Goal: Task Accomplishment & Management: Manage account settings

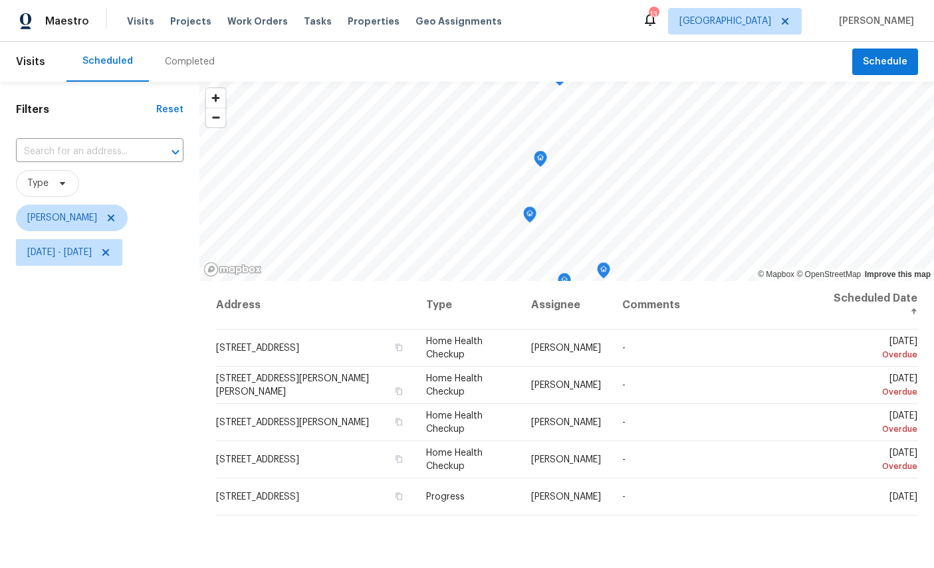
click at [542, 160] on icon "Map marker" at bounding box center [540, 158] width 4 height 3
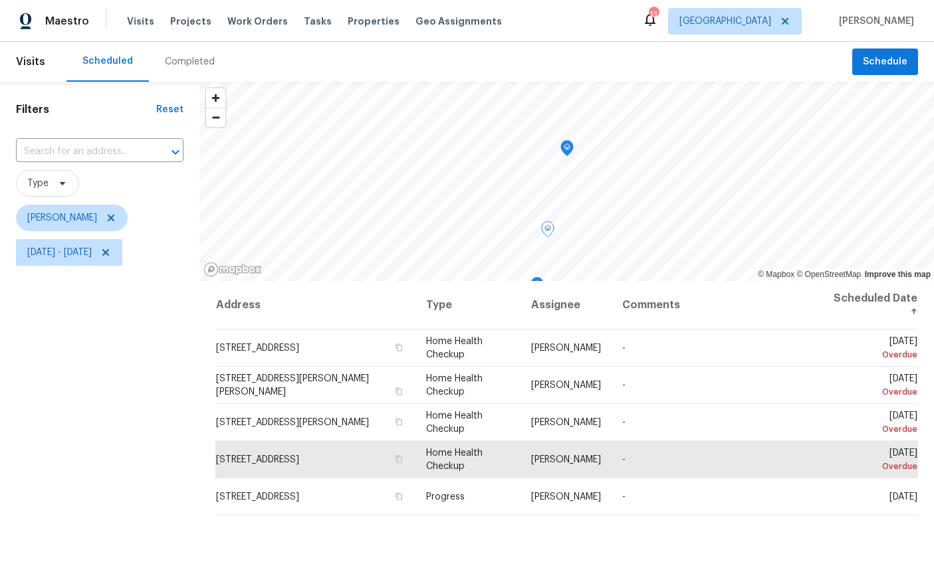
click at [572, 145] on icon "Map marker" at bounding box center [567, 148] width 12 height 15
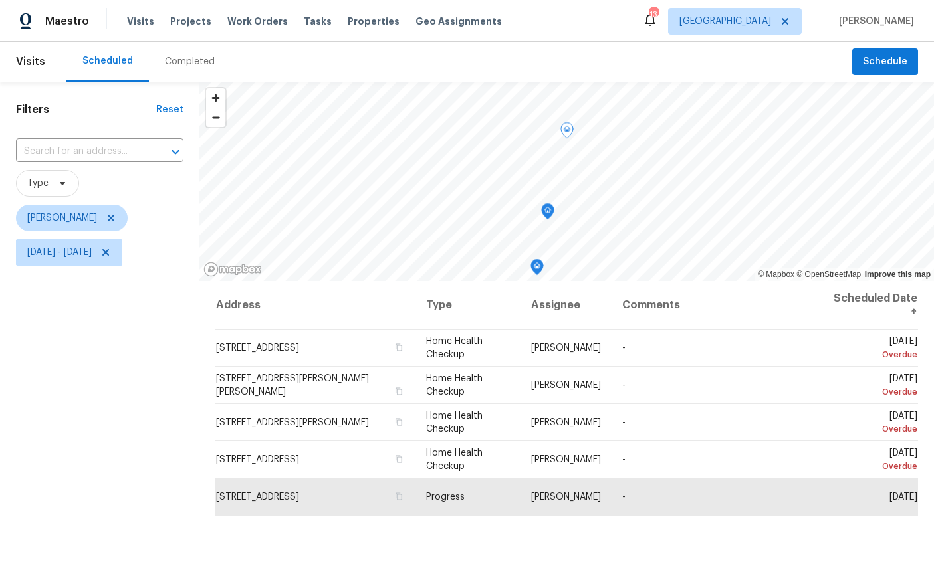
click at [552, 215] on icon "Map marker" at bounding box center [548, 211] width 12 height 15
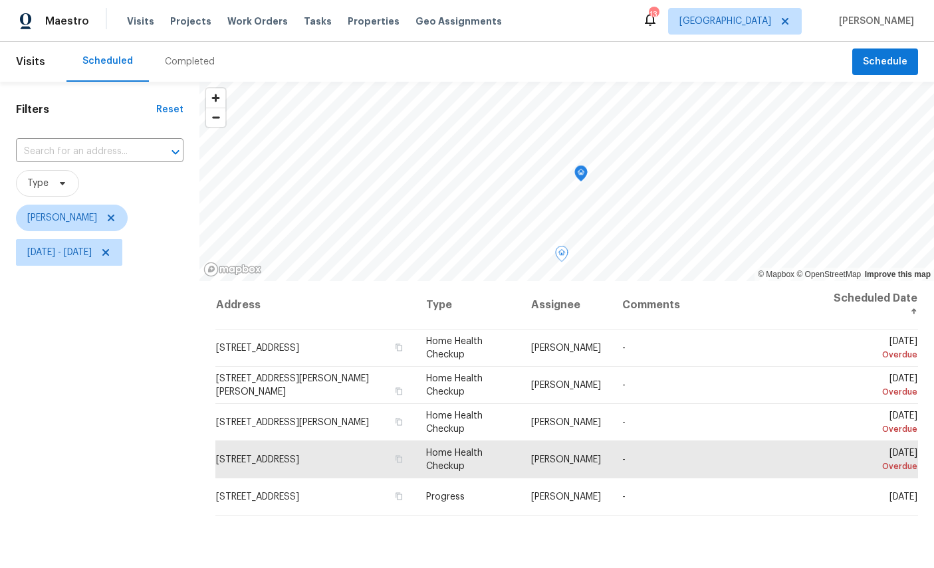
click at [586, 175] on icon "Map marker" at bounding box center [581, 173] width 12 height 15
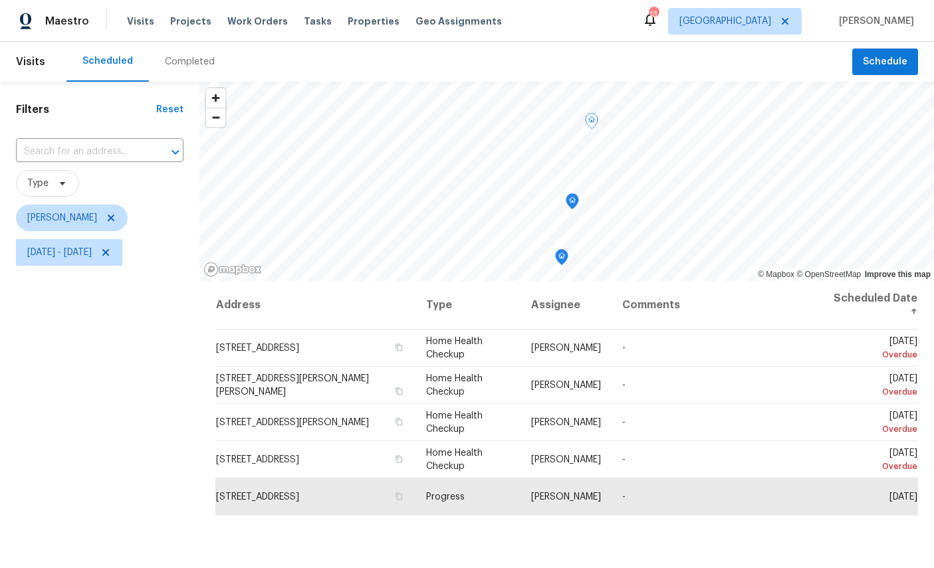
click at [574, 205] on icon "Map marker" at bounding box center [572, 201] width 12 height 15
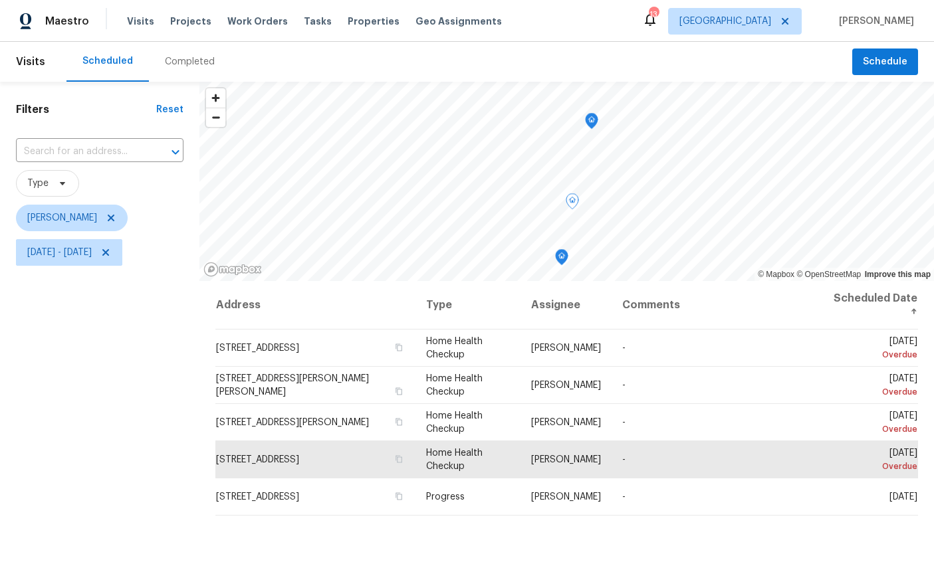
click at [0, 0] on span at bounding box center [0, 0] width 0 height 0
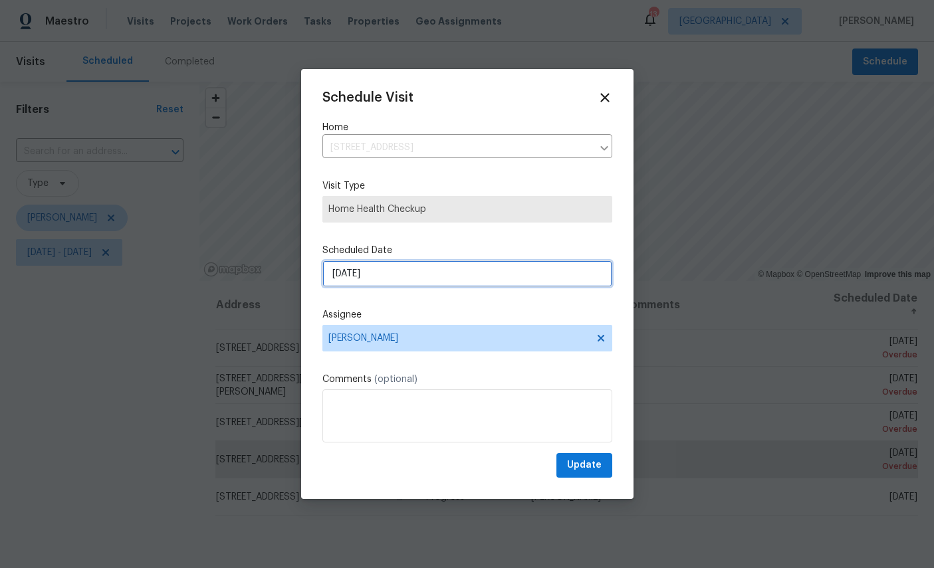
click at [409, 272] on input "[DATE]" at bounding box center [467, 274] width 290 height 27
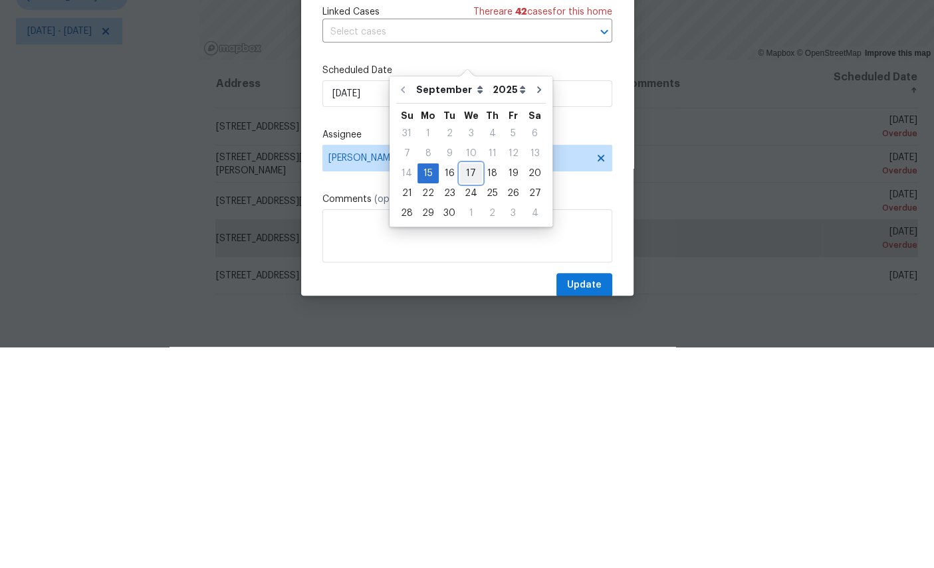
click at [470, 385] on div "17" at bounding box center [471, 394] width 22 height 19
type input "[DATE]"
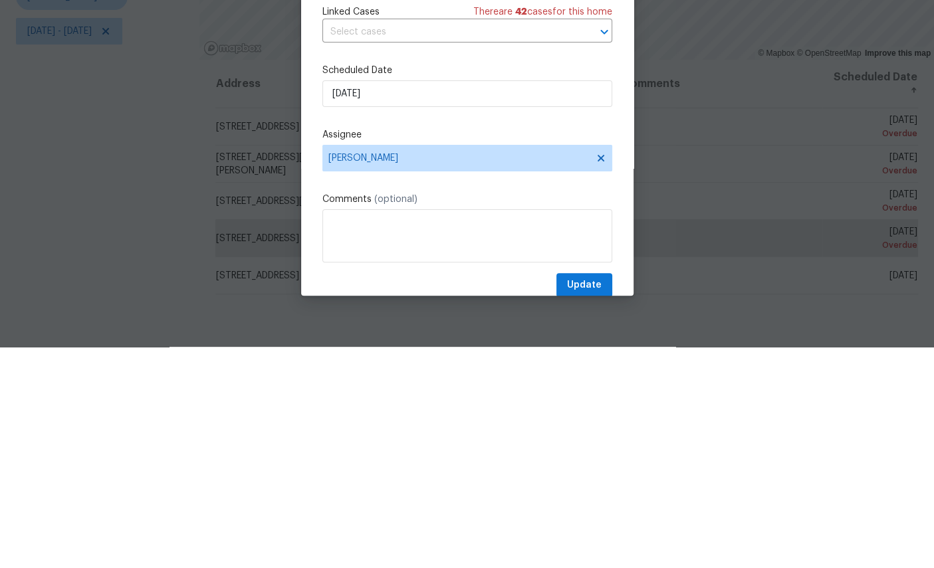
scroll to position [50, 0]
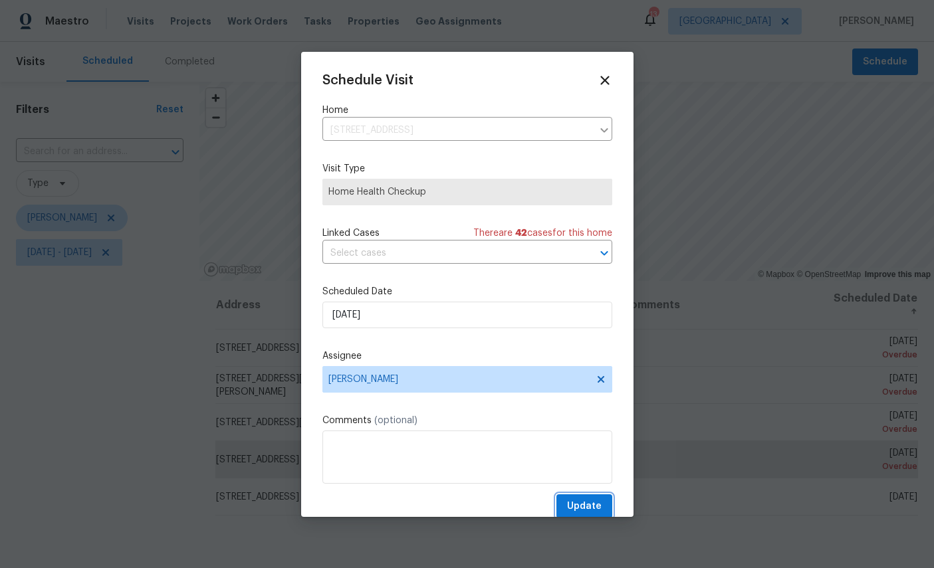
click at [594, 509] on span "Update" at bounding box center [584, 506] width 35 height 17
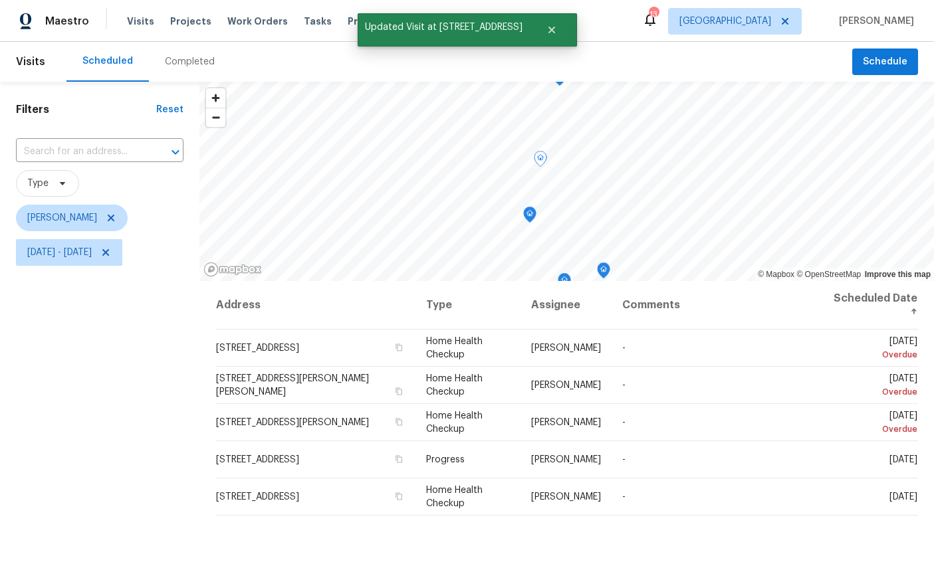
click at [528, 213] on icon "Map marker" at bounding box center [530, 214] width 4 height 3
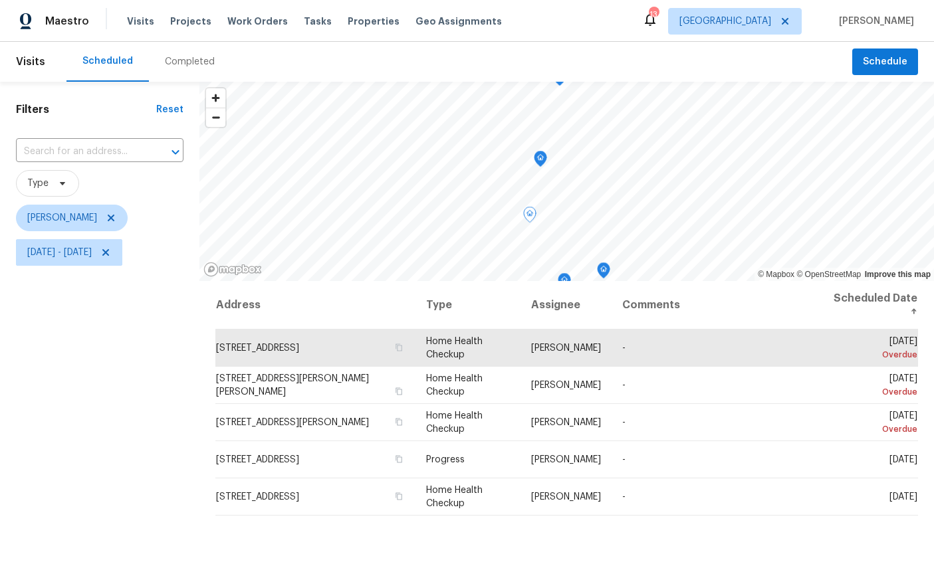
click at [0, 0] on icon at bounding box center [0, 0] width 0 height 0
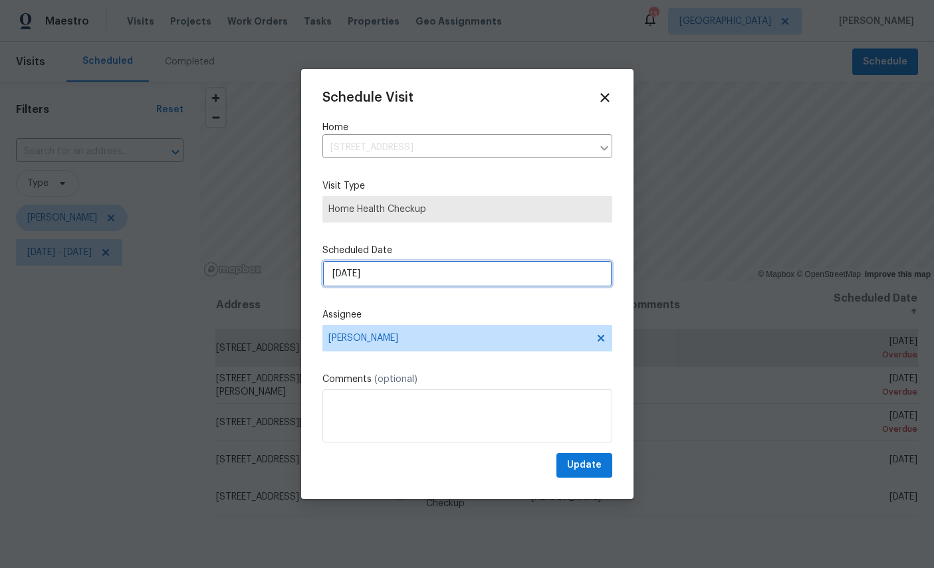
click at [439, 270] on input "[DATE]" at bounding box center [467, 274] width 290 height 27
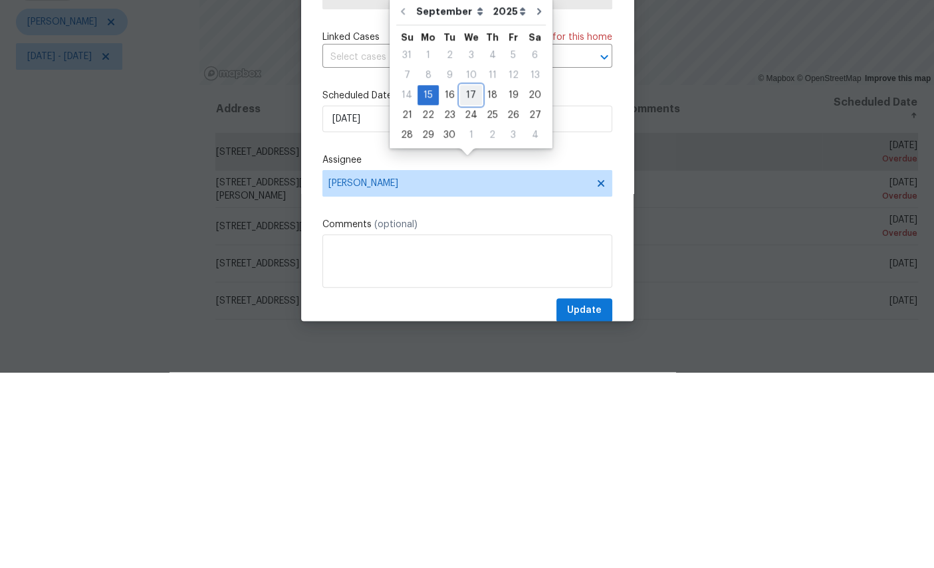
click at [467, 282] on div "17" at bounding box center [471, 291] width 22 height 19
type input "[DATE]"
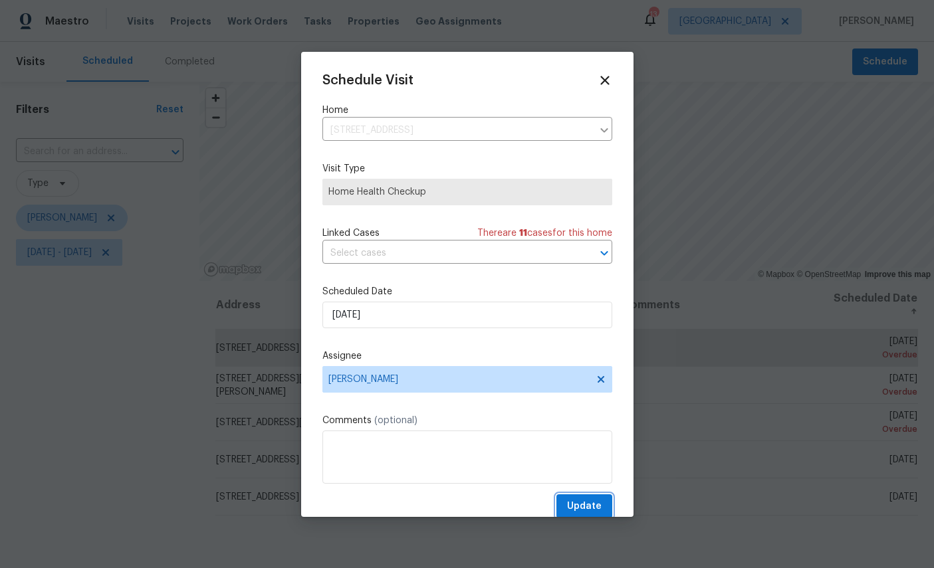
click at [592, 496] on button "Update" at bounding box center [584, 506] width 56 height 25
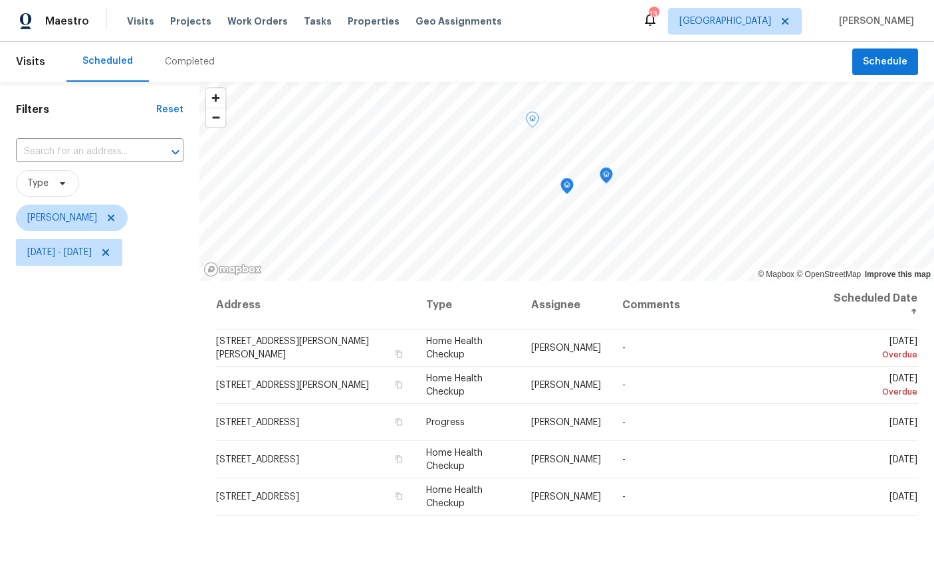
click at [564, 179] on icon "Map marker" at bounding box center [567, 186] width 12 height 15
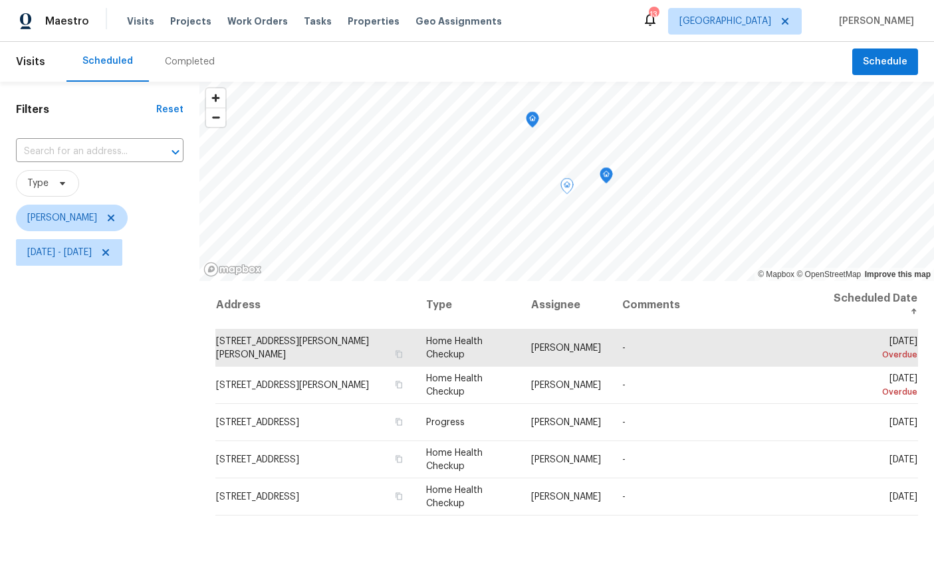
click at [611, 168] on icon "Map marker" at bounding box center [606, 175] width 12 height 15
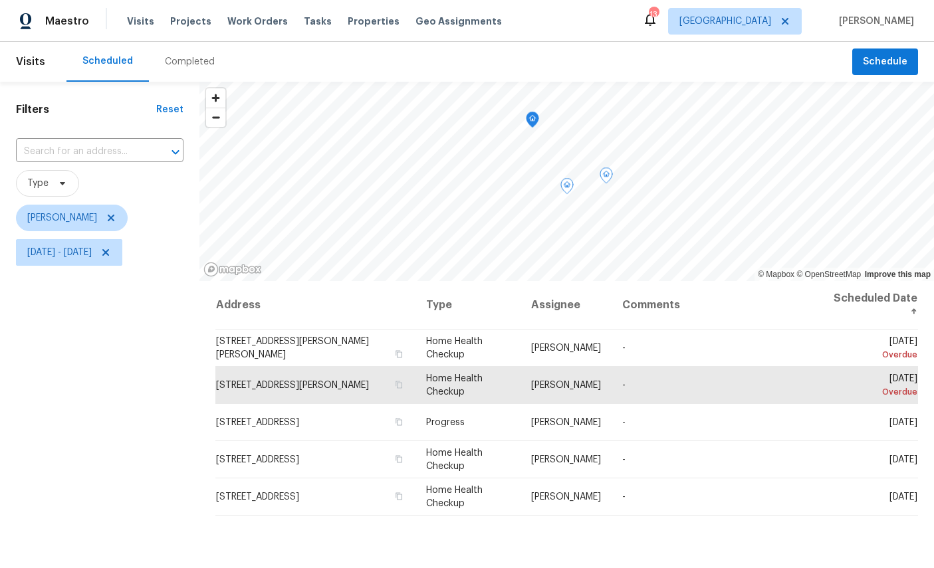
click at [0, 0] on icon at bounding box center [0, 0] width 0 height 0
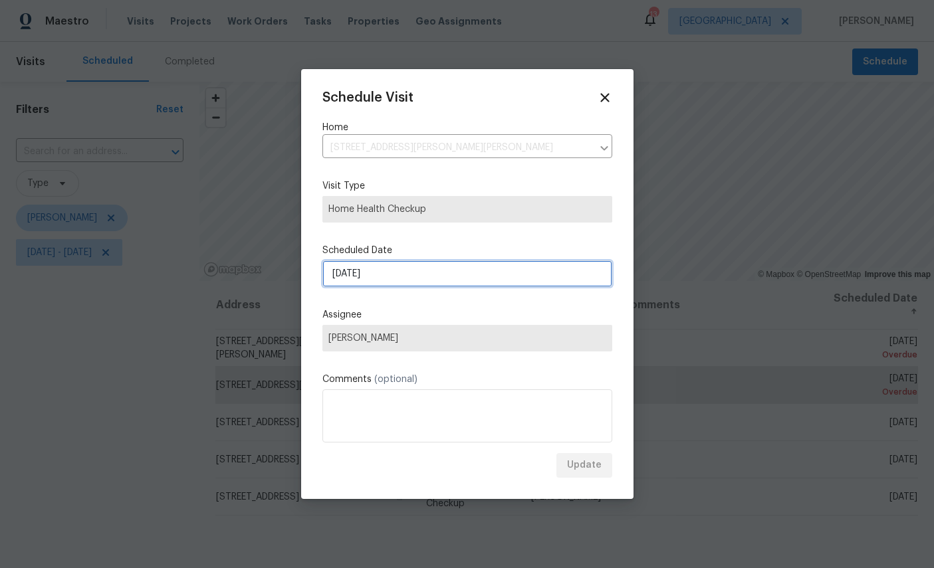
click at [440, 272] on input "[DATE]" at bounding box center [467, 274] width 290 height 27
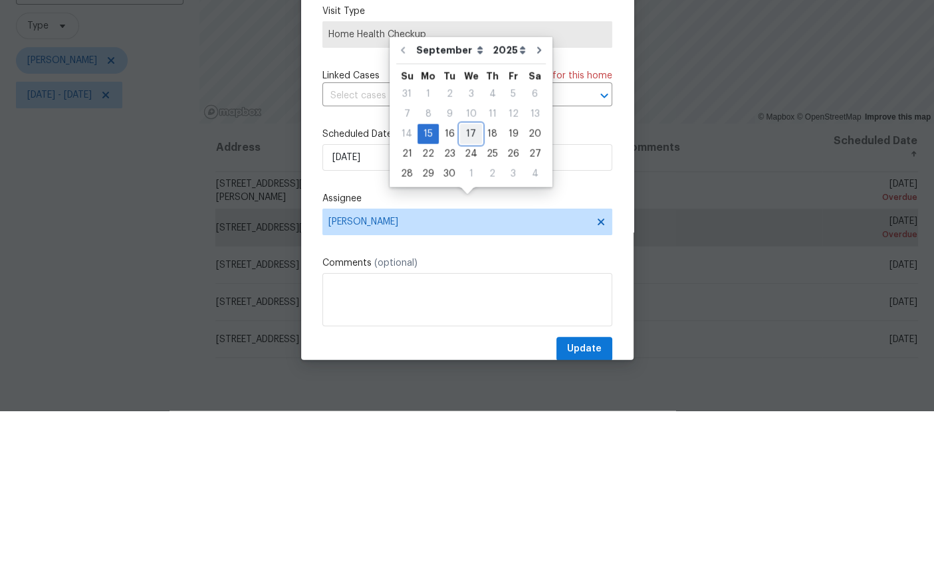
click at [466, 282] on div "17" at bounding box center [471, 291] width 22 height 19
type input "[DATE]"
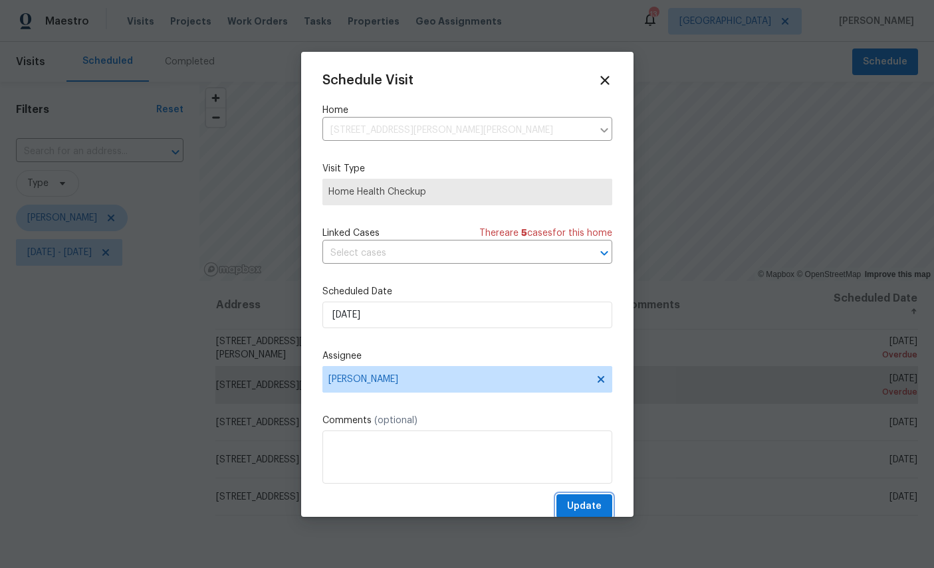
click at [596, 506] on span "Update" at bounding box center [584, 506] width 35 height 17
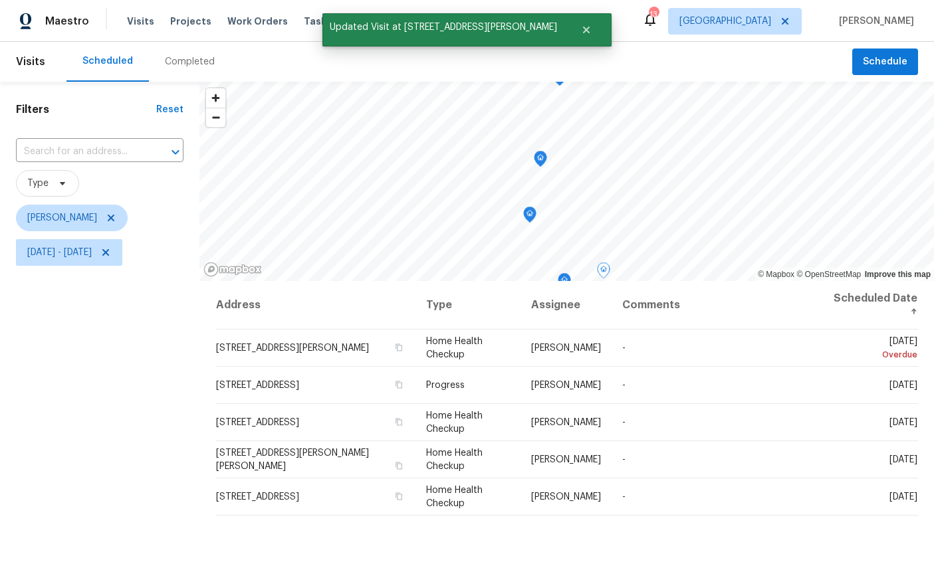
click at [0, 0] on icon at bounding box center [0, 0] width 0 height 0
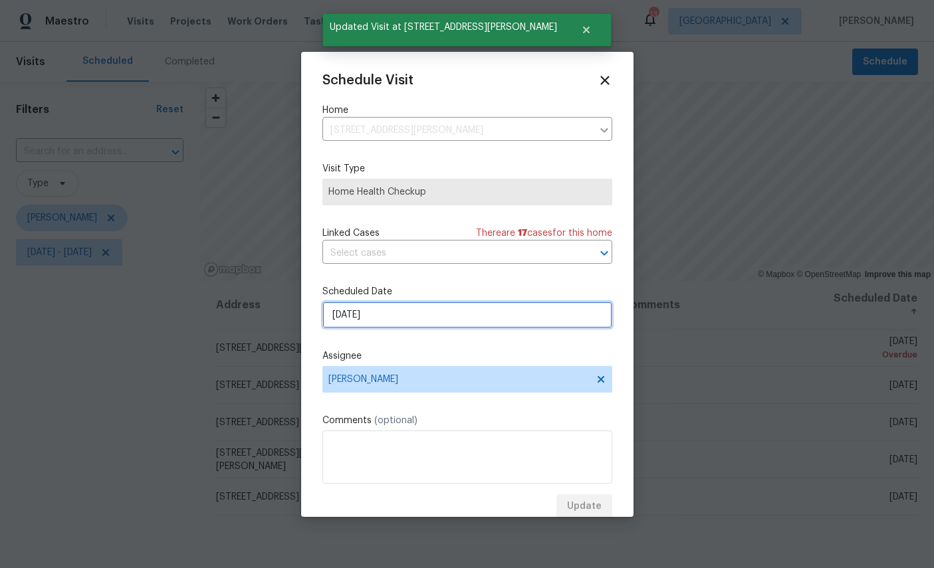
click at [450, 316] on input "[DATE]" at bounding box center [467, 315] width 290 height 27
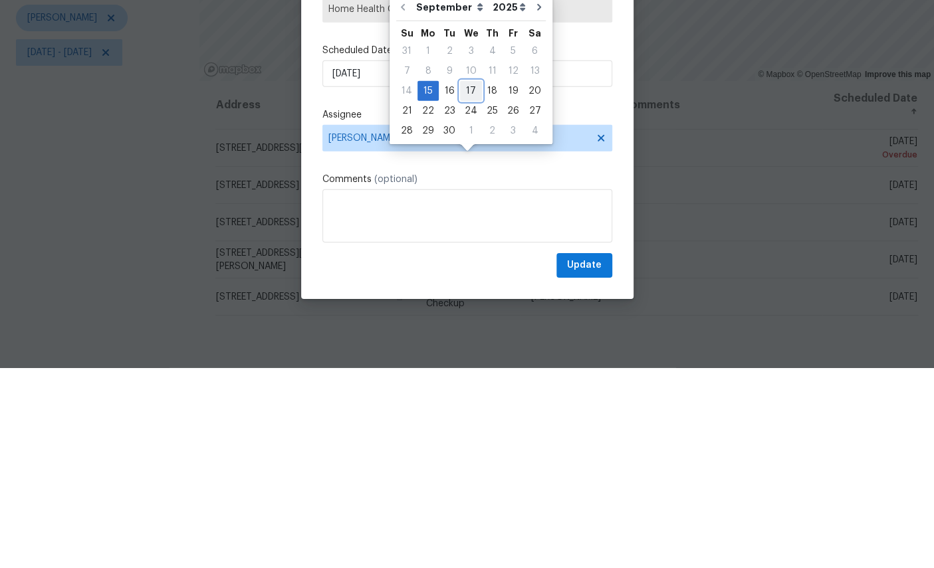
click at [473, 282] on div "17" at bounding box center [471, 291] width 22 height 19
type input "[DATE]"
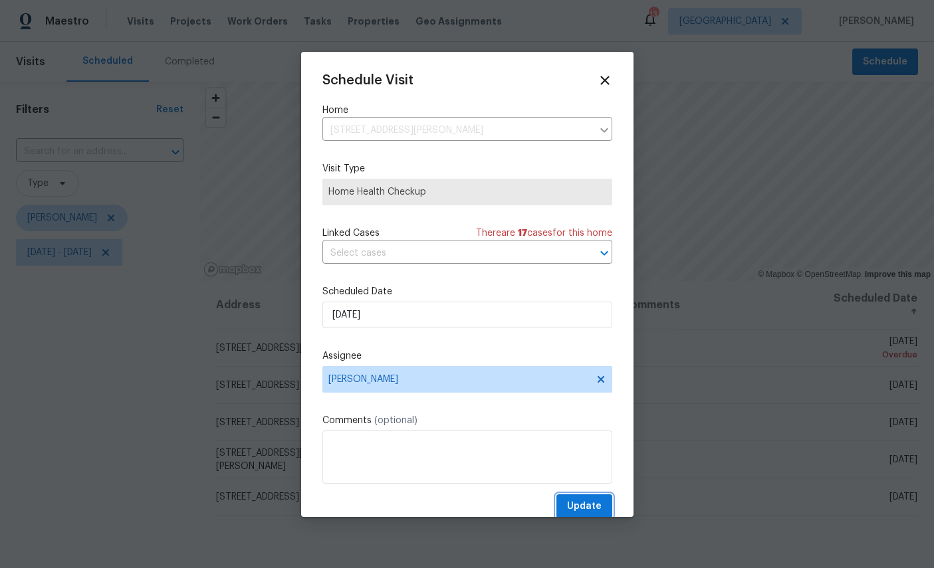
click at [577, 506] on span "Update" at bounding box center [584, 506] width 35 height 17
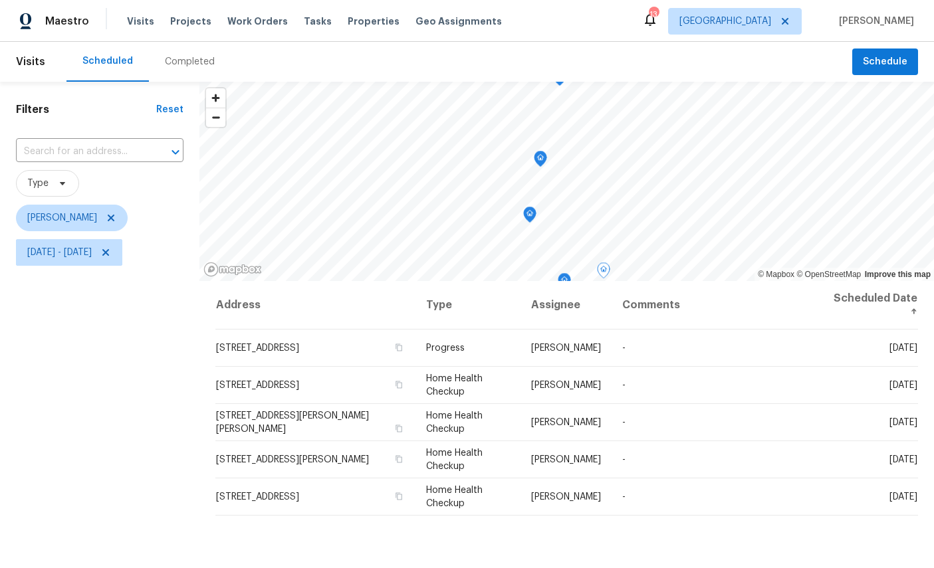
scroll to position [0, 0]
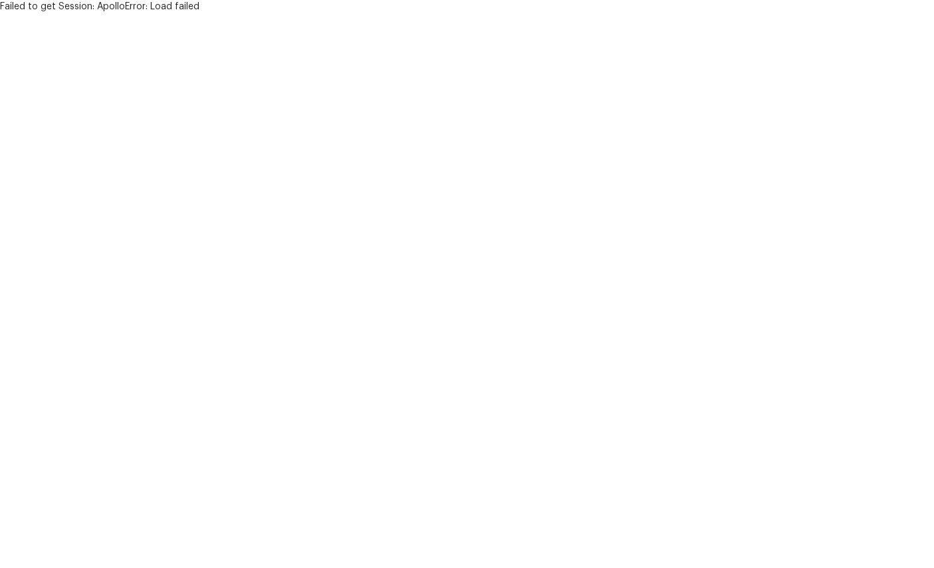
click at [818, 13] on html "Failed to get Session: ApolloError: Load failed" at bounding box center [467, 6] width 934 height 13
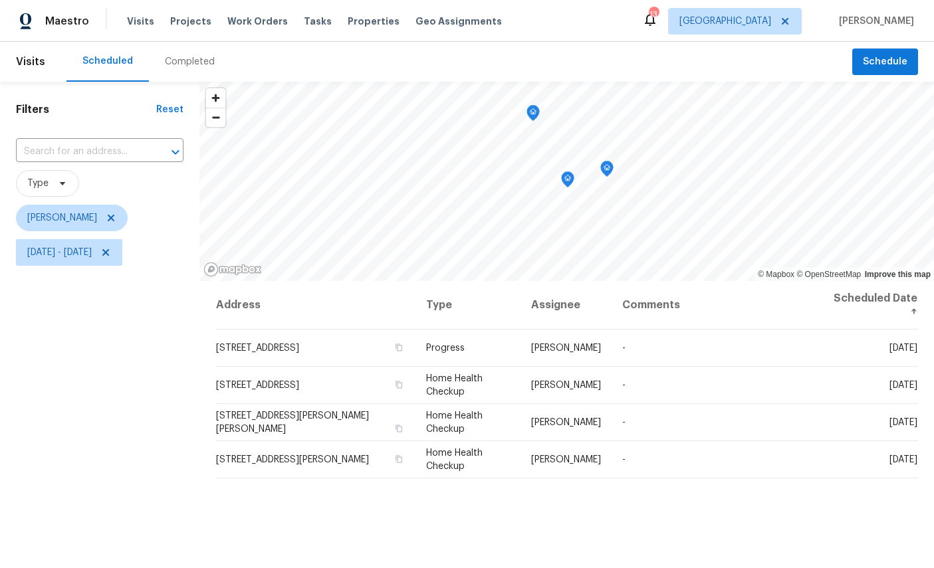
click at [528, 114] on icon "Map marker" at bounding box center [533, 113] width 12 height 15
